Goal: Find specific page/section: Find specific page/section

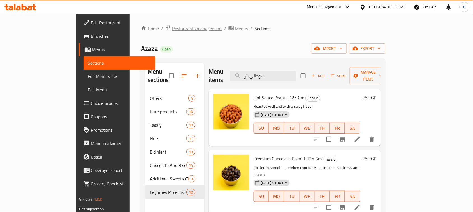
click at [172, 31] on span "Restaurants management" at bounding box center [197, 28] width 50 height 7
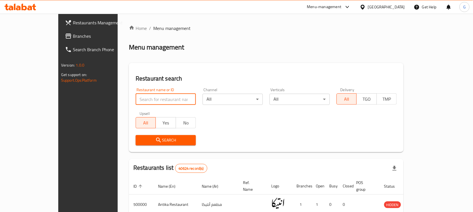
paste input "685601"
type input "685601"
click button "Search" at bounding box center [166, 140] width 60 height 10
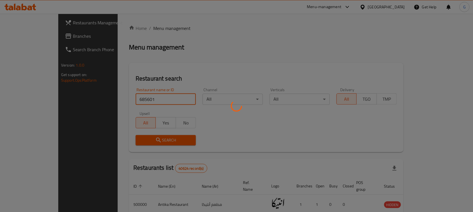
click button "Search" at bounding box center [166, 140] width 60 height 10
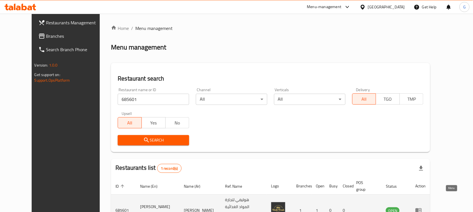
click at [422, 207] on icon "enhanced table" at bounding box center [418, 210] width 7 height 7
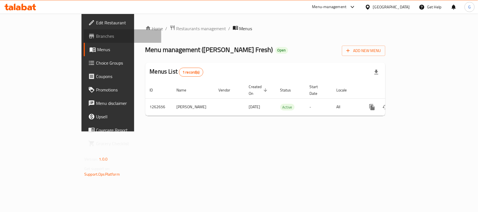
click at [88, 36] on span at bounding box center [92, 36] width 8 height 7
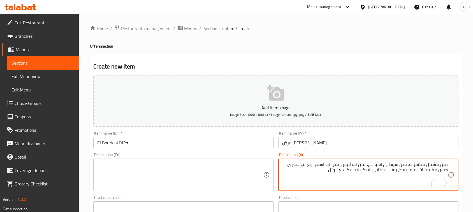
scroll to position [42, 0]
